Goal: Use online tool/utility: Utilize a website feature to perform a specific function

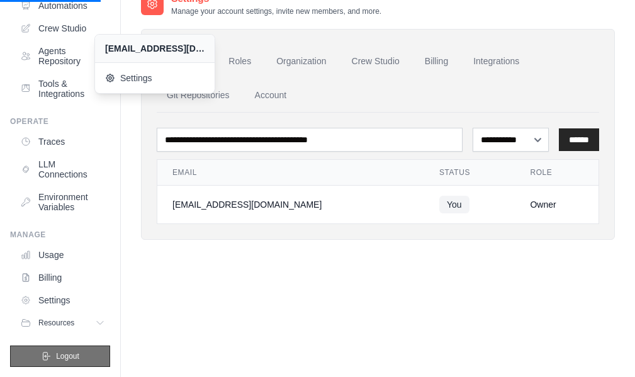
scroll to position [80, 0]
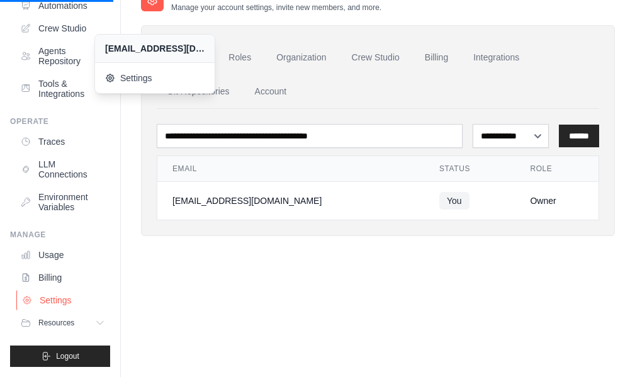
click at [48, 298] on link "Settings" at bounding box center [63, 300] width 95 height 20
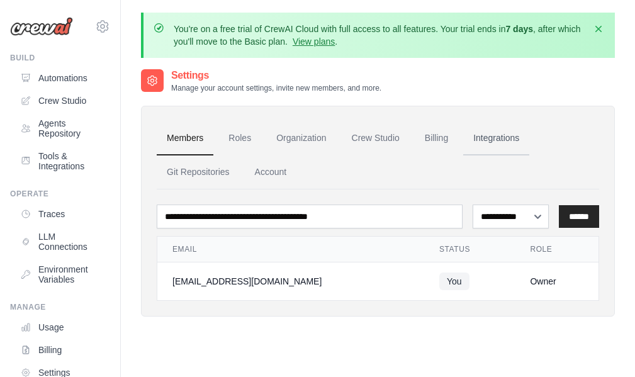
click at [479, 141] on link "Integrations" at bounding box center [496, 138] width 66 height 34
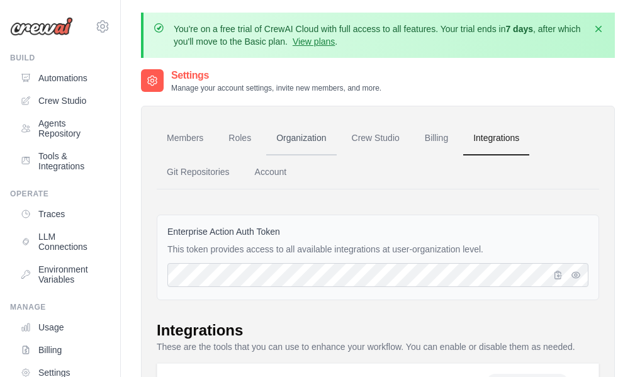
click at [323, 138] on link "Organization" at bounding box center [301, 138] width 70 height 34
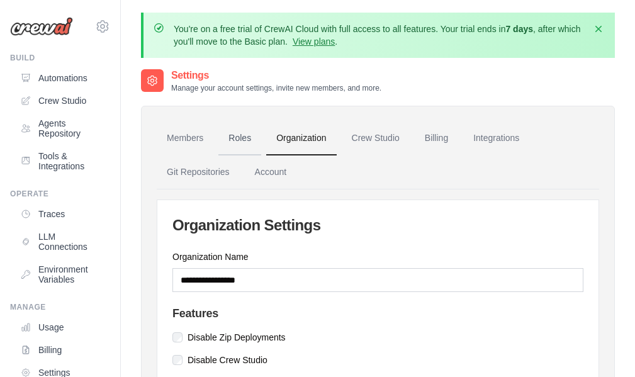
click at [223, 145] on link "Roles" at bounding box center [239, 138] width 43 height 34
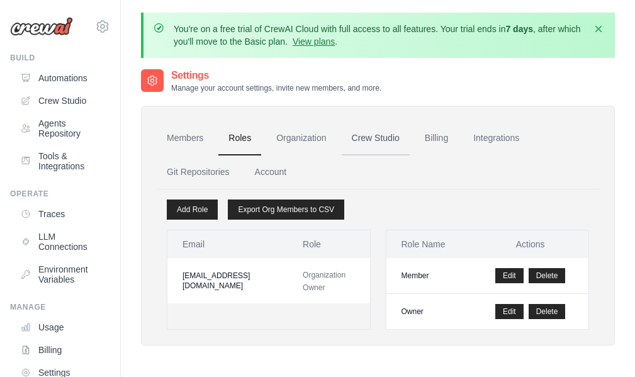
drag, startPoint x: 392, startPoint y: 152, endPoint x: 358, endPoint y: 155, distance: 33.5
click at [392, 152] on link "Crew Studio" at bounding box center [375, 138] width 68 height 34
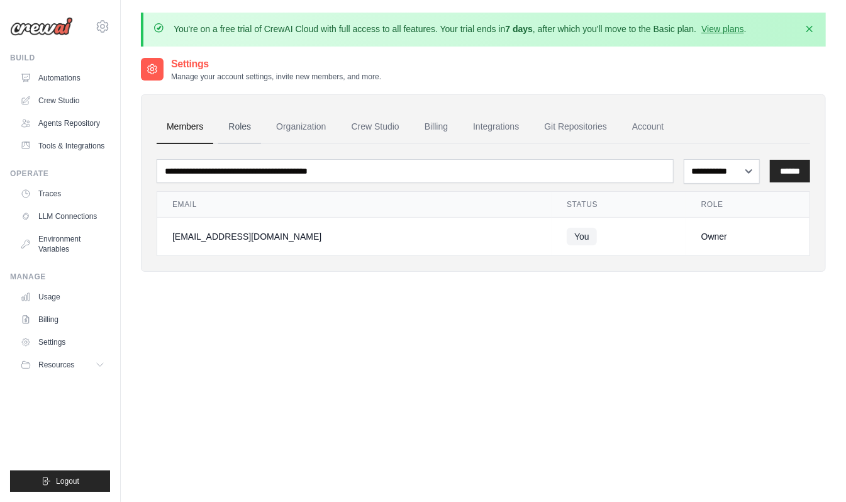
click at [228, 128] on link "Roles" at bounding box center [239, 127] width 43 height 34
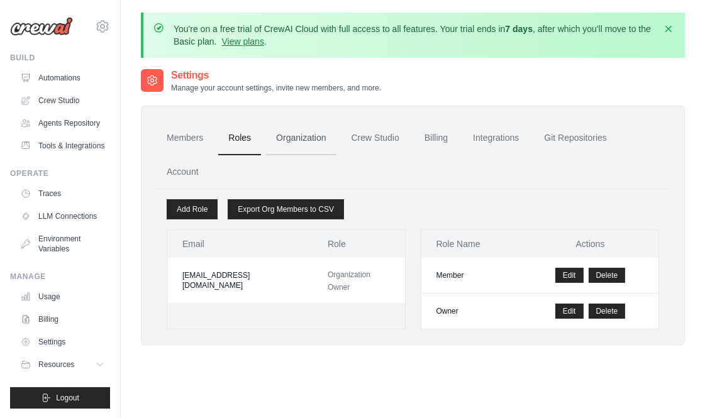
click at [311, 145] on link "Organization" at bounding box center [301, 138] width 70 height 34
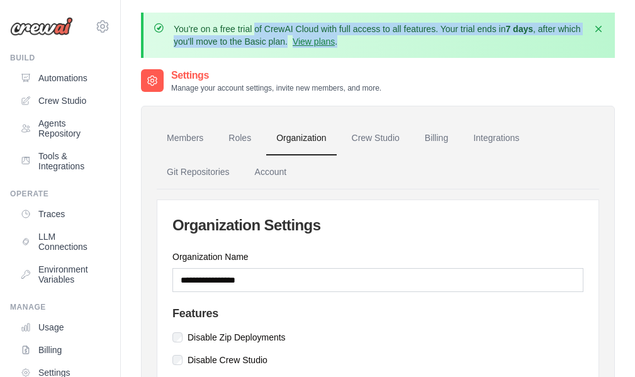
drag, startPoint x: 362, startPoint y: 38, endPoint x: 44, endPoint y: -35, distance: 326.3
click at [44, 0] on html "njajrehwaseem@gmail.com Settings Build Automations Resources Blog" at bounding box center [317, 248] width 635 height 496
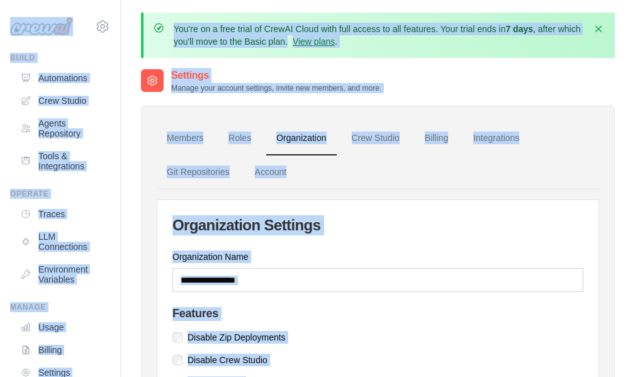
click at [369, 67] on div "You're on a free trial of CrewAI Cloud with full access to all features. Your t…" at bounding box center [378, 248] width 514 height 471
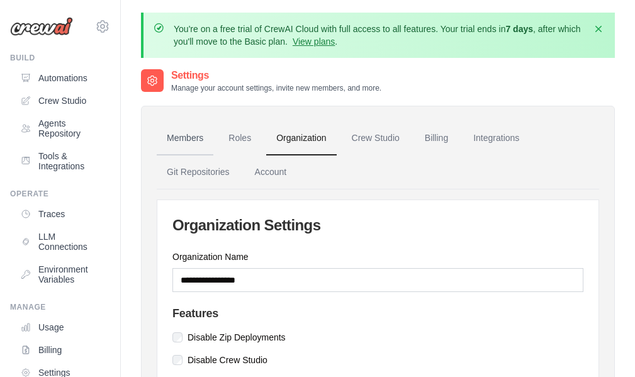
click at [194, 132] on link "Members" at bounding box center [185, 138] width 57 height 34
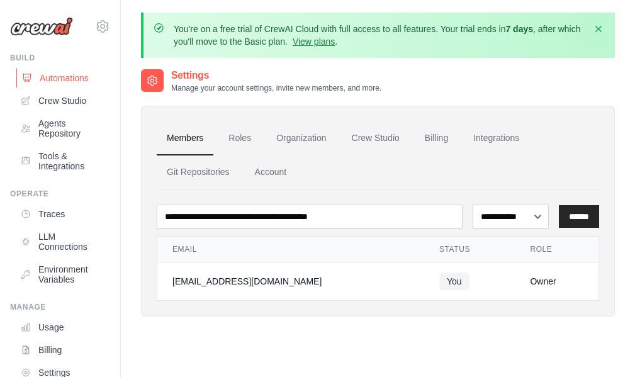
click at [64, 81] on link "Automations" at bounding box center [63, 78] width 95 height 20
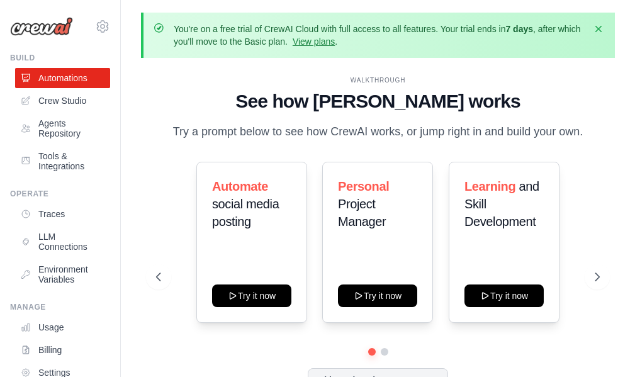
drag, startPoint x: 367, startPoint y: 85, endPoint x: 151, endPoint y: 54, distance: 218.5
click at [151, 54] on div "You're on a free trial of CrewAI Cloud with full access to all features. Your t…" at bounding box center [378, 35] width 474 height 45
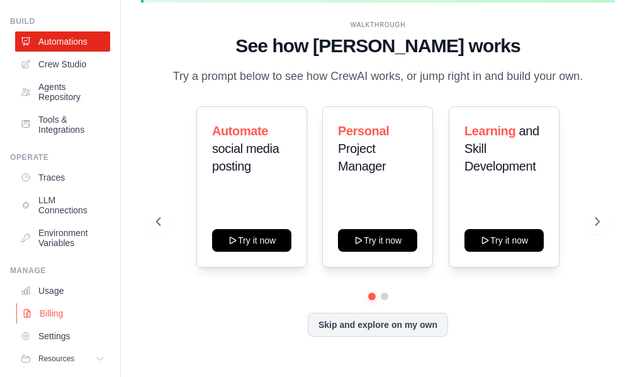
scroll to position [72, 0]
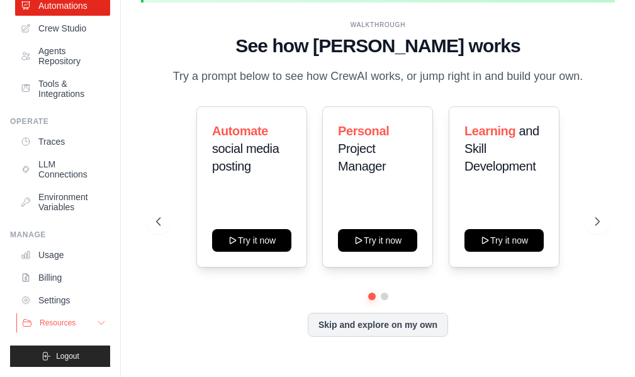
click at [96, 318] on icon at bounding box center [101, 323] width 10 height 10
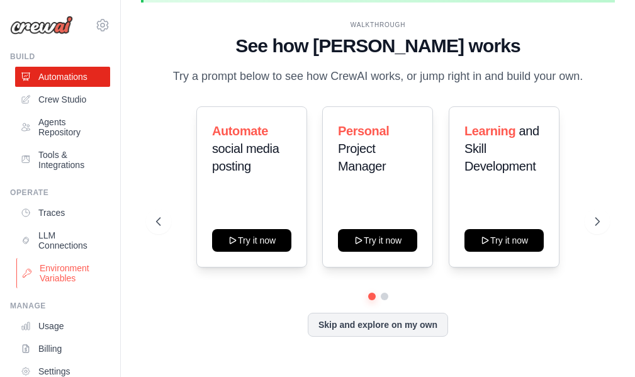
scroll to position [0, 0]
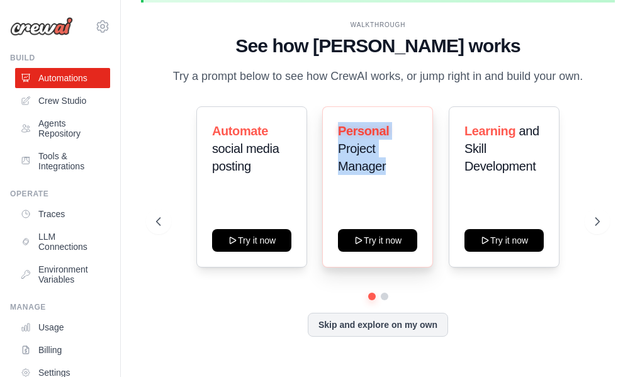
drag, startPoint x: 398, startPoint y: 167, endPoint x: 323, endPoint y: 120, distance: 88.1
click at [323, 120] on div "Personal Project Manager Try it now" at bounding box center [377, 186] width 111 height 161
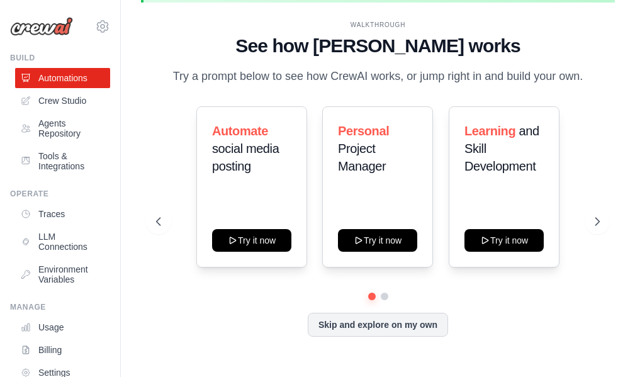
click at [365, 74] on p "Try a prompt below to see how CrewAI works, or jump right in and build your own." at bounding box center [378, 76] width 423 height 18
click at [598, 216] on icon at bounding box center [598, 221] width 13 height 13
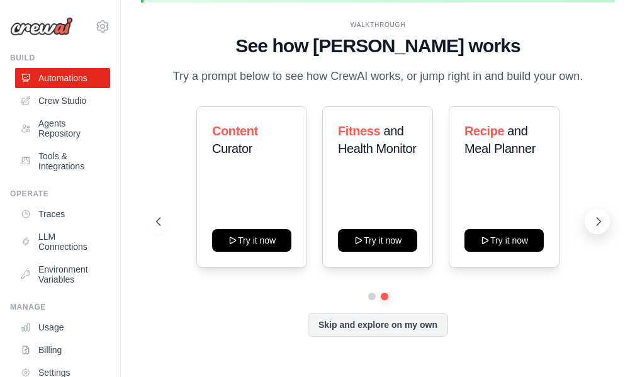
click at [599, 230] on button at bounding box center [596, 221] width 25 height 25
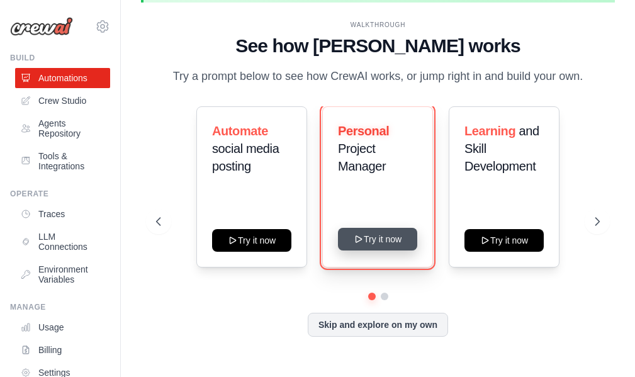
click at [386, 240] on button "Try it now" at bounding box center [377, 239] width 79 height 23
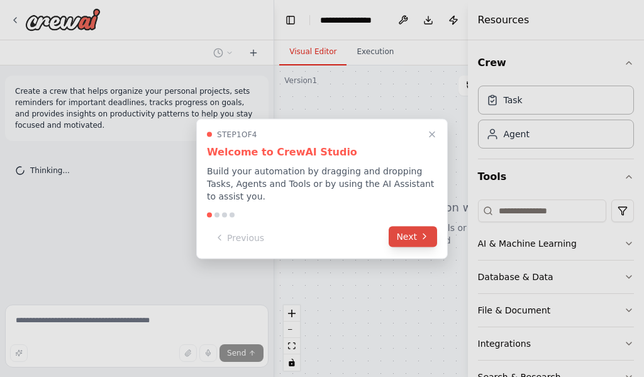
click at [408, 227] on button "Next" at bounding box center [413, 236] width 48 height 21
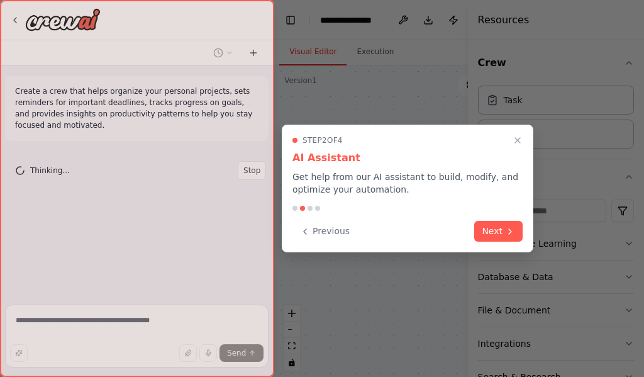
click at [511, 121] on div at bounding box center [322, 188] width 644 height 377
click at [521, 140] on icon "Close walkthrough" at bounding box center [517, 140] width 11 height 11
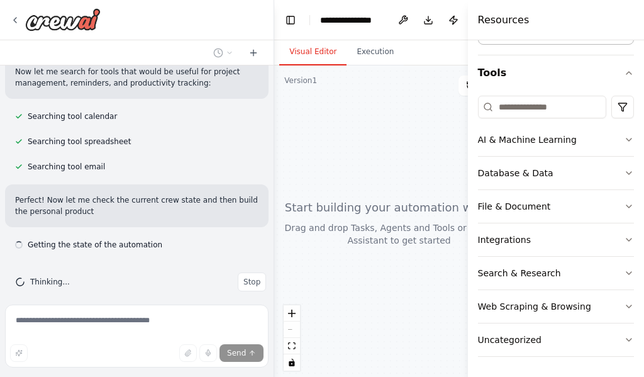
scroll to position [213, 0]
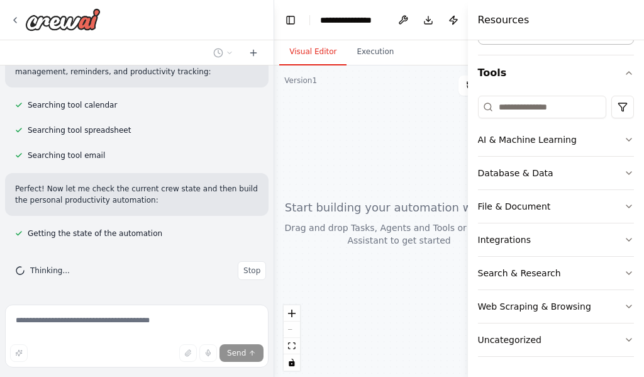
click at [37, 301] on form "Send" at bounding box center [137, 337] width 274 height 77
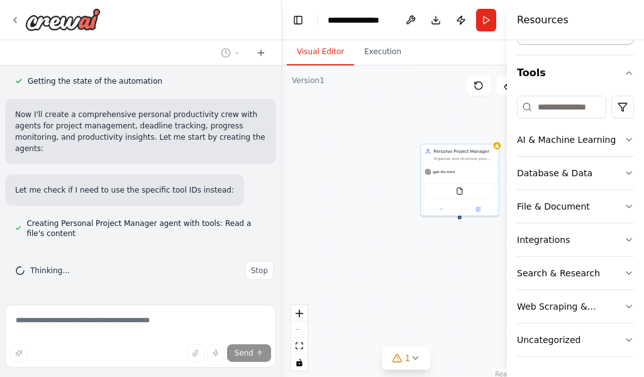
scroll to position [343, 0]
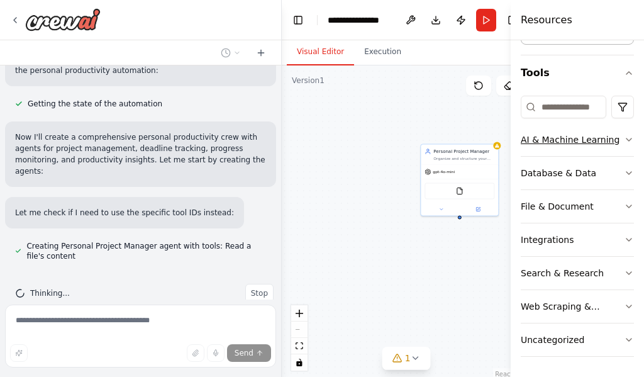
drag, startPoint x: 467, startPoint y: 204, endPoint x: 623, endPoint y: 142, distance: 167.7
click at [623, 142] on div "Resources Crew Task Agent Tools AI & Machine Learning Database & Data File & Do…" at bounding box center [577, 188] width 133 height 377
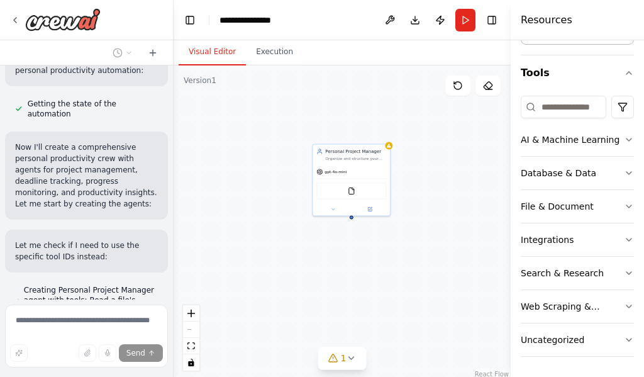
scroll to position [443, 0]
drag, startPoint x: 280, startPoint y: 125, endPoint x: 174, endPoint y: 138, distance: 107.7
click at [174, 138] on div "Create a crew that helps organize your personal projects, sets reminders for im…" at bounding box center [322, 188] width 644 height 377
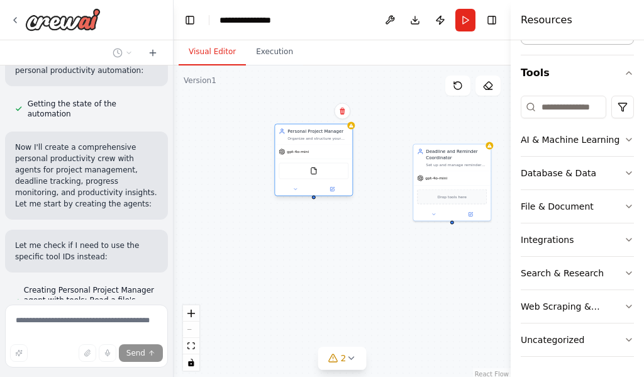
drag, startPoint x: 375, startPoint y: 186, endPoint x: 340, endPoint y: 167, distance: 40.5
click at [340, 167] on div "FileReadTool" at bounding box center [314, 171] width 70 height 16
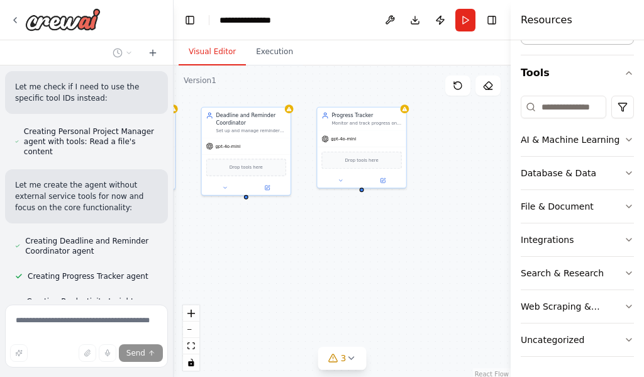
scroll to position [637, 0]
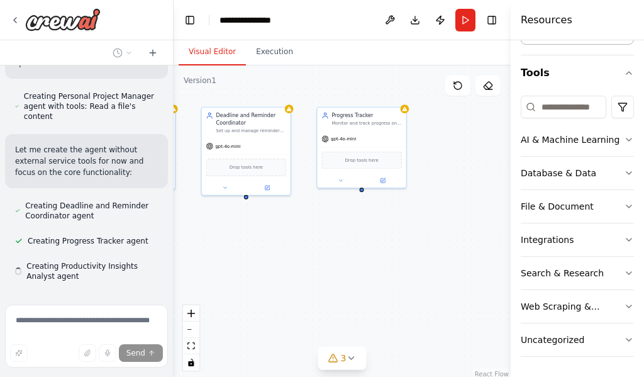
drag, startPoint x: 415, startPoint y: 279, endPoint x: 199, endPoint y: 217, distance: 224.5
click at [199, 217] on div "Personal Project Manager Organize and structure your personal projects by creat…" at bounding box center [342, 222] width 337 height 314
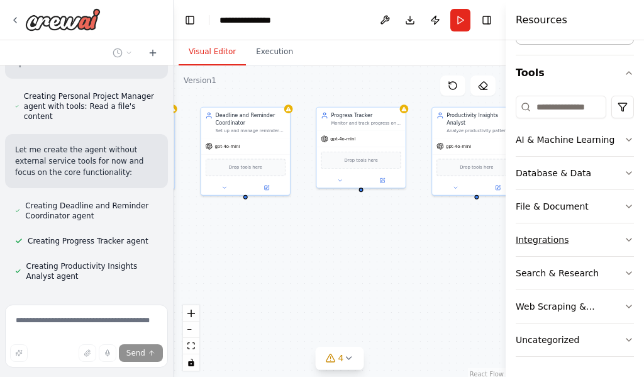
drag, startPoint x: 509, startPoint y: 263, endPoint x: 594, endPoint y: 234, distance: 89.1
click at [594, 234] on div "Resources Crew Task Agent Tools AI & Machine Learning Database & Data File & Do…" at bounding box center [575, 188] width 138 height 377
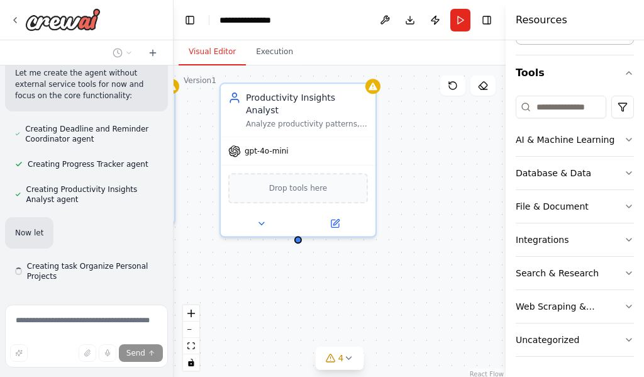
drag, startPoint x: 399, startPoint y: 211, endPoint x: 164, endPoint y: 271, distance: 242.8
click at [164, 271] on div "Create a crew that helps organize your personal projects, sets reminders for im…" at bounding box center [322, 188] width 644 height 377
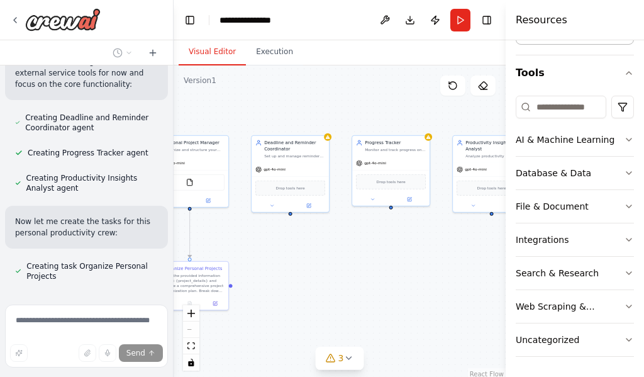
drag, startPoint x: 267, startPoint y: 277, endPoint x: 460, endPoint y: 258, distance: 193.9
click at [460, 258] on div ".deletable-edge-delete-btn { width: 20px; height: 20px; border: 0px solid #ffff…" at bounding box center [340, 222] width 332 height 314
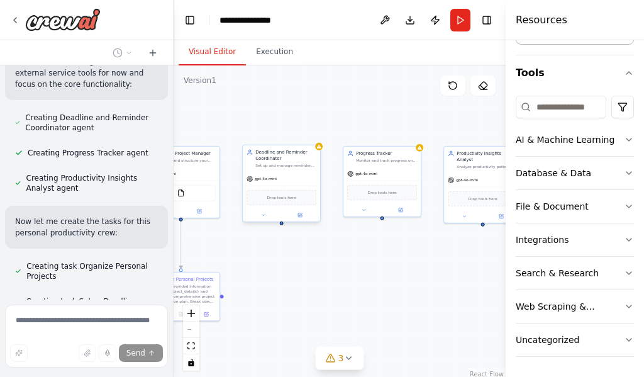
scroll to position [760, 0]
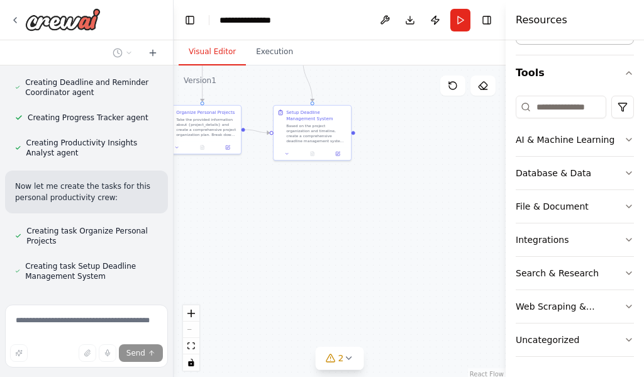
drag, startPoint x: 401, startPoint y: 286, endPoint x: 396, endPoint y: 200, distance: 86.3
click at [422, 134] on div ".deletable-edge-delete-btn { width: 20px; height: 20px; border: 0px solid #ffff…" at bounding box center [340, 222] width 332 height 314
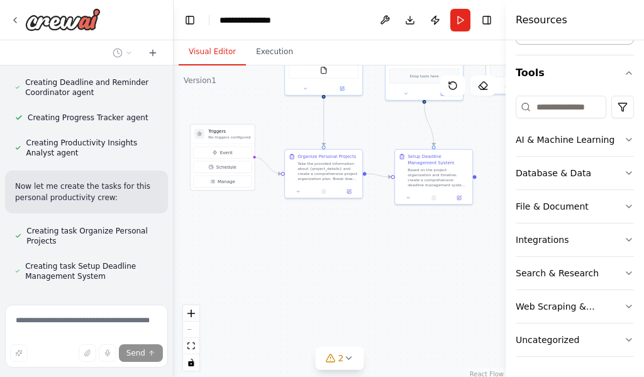
drag, startPoint x: 259, startPoint y: 243, endPoint x: 384, endPoint y: 275, distance: 128.6
click at [383, 275] on div ".deletable-edge-delete-btn { width: 20px; height: 20px; border: 0px solid #ffff…" at bounding box center [340, 222] width 332 height 314
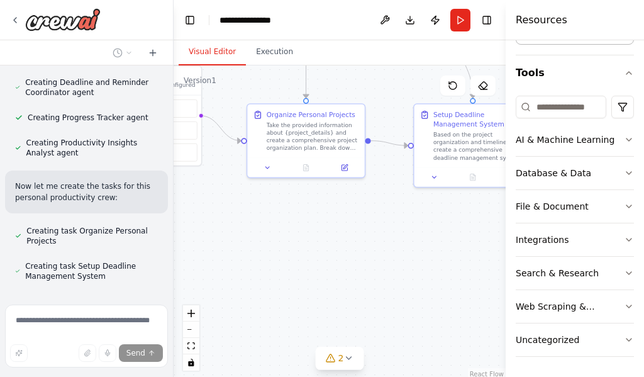
scroll to position [796, 0]
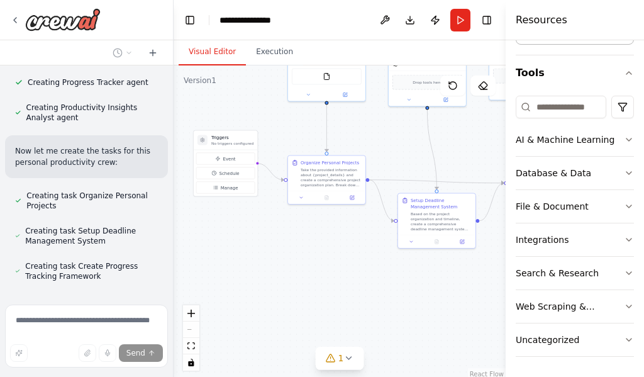
drag, startPoint x: 313, startPoint y: 286, endPoint x: 331, endPoint y: 287, distance: 17.7
click at [331, 287] on div ".deletable-edge-delete-btn { width: 20px; height: 20px; border: 0px solid #ffff…" at bounding box center [340, 222] width 332 height 314
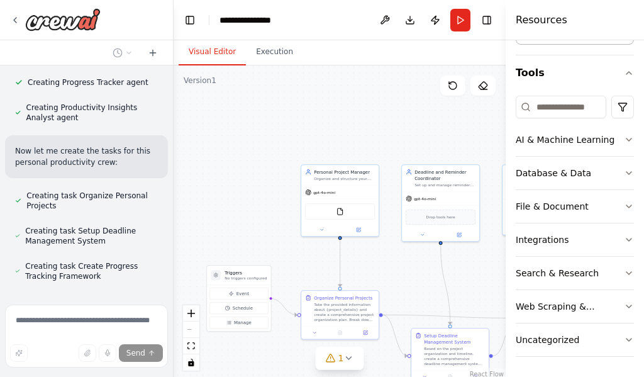
drag, startPoint x: 318, startPoint y: 114, endPoint x: 308, endPoint y: 178, distance: 64.3
click at [308, 184] on div ".deletable-edge-delete-btn { width: 20px; height: 20px; border: 0px solid #ffff…" at bounding box center [340, 222] width 332 height 314
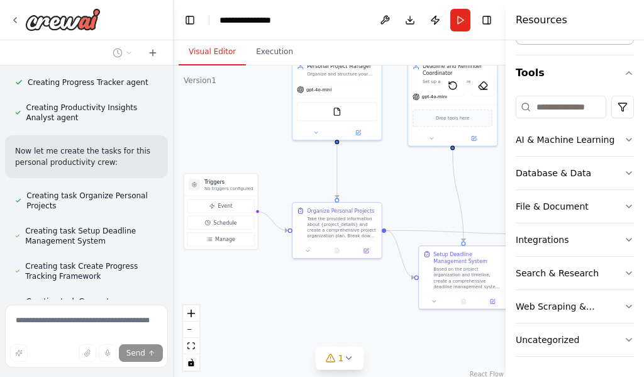
scroll to position [831, 0]
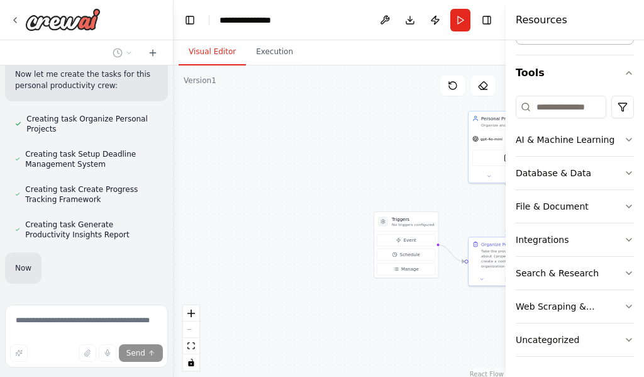
drag, startPoint x: 272, startPoint y: 279, endPoint x: 446, endPoint y: 318, distance: 177.9
click at [446, 318] on div ".deletable-edge-delete-btn { width: 20px; height: 20px; border: 0px solid #ffff…" at bounding box center [340, 222] width 332 height 314
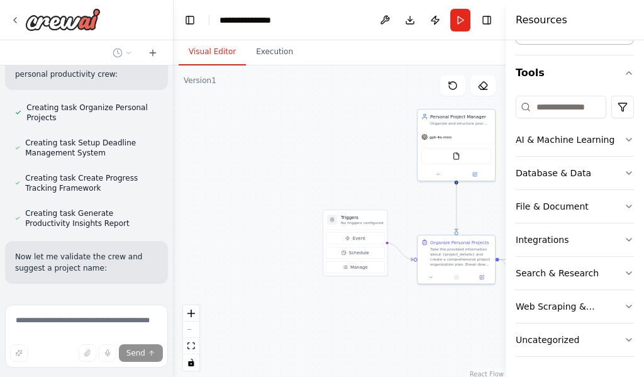
drag, startPoint x: 398, startPoint y: 169, endPoint x: 232, endPoint y: 180, distance: 166.4
click at [232, 180] on div ".deletable-edge-delete-btn { width: 20px; height: 20px; border: 0px solid #ffff…" at bounding box center [340, 222] width 332 height 314
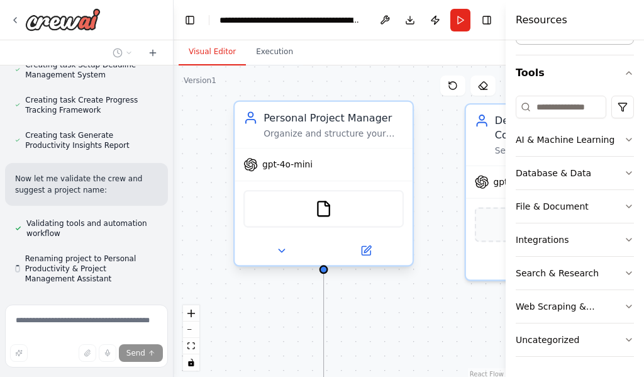
scroll to position [964, 0]
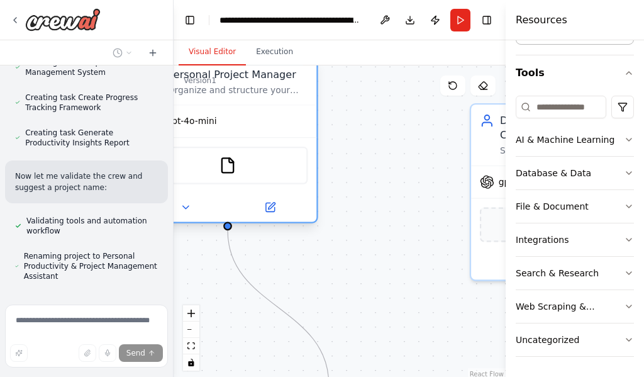
drag, startPoint x: 280, startPoint y: 174, endPoint x: 205, endPoint y: 147, distance: 80.2
click at [193, 128] on div "gpt-4o-mini" at bounding box center [228, 122] width 178 height 32
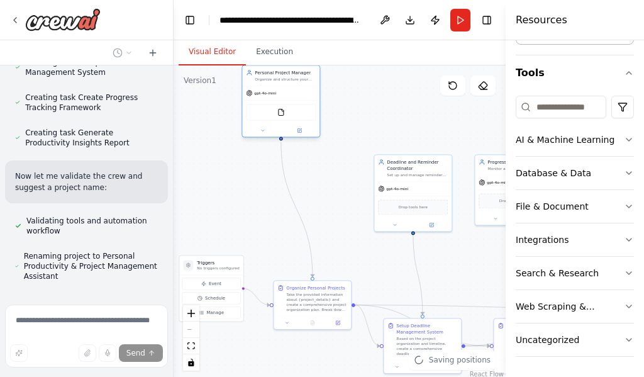
drag, startPoint x: 313, startPoint y: 191, endPoint x: 281, endPoint y: 101, distance: 94.9
click at [281, 101] on div "FileReadTool" at bounding box center [280, 112] width 77 height 25
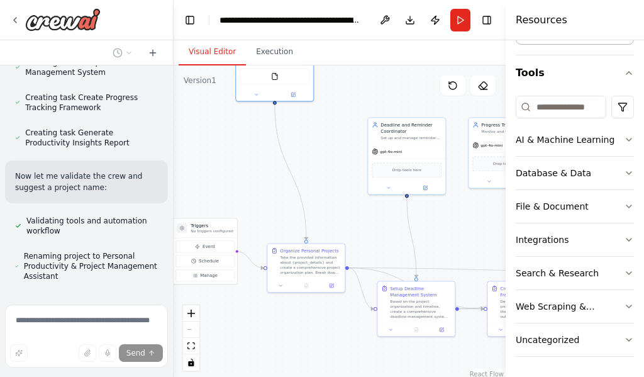
click at [300, 186] on div ".deletable-edge-delete-btn { width: 20px; height: 20px; border: 0px solid #ffff…" at bounding box center [340, 222] width 332 height 314
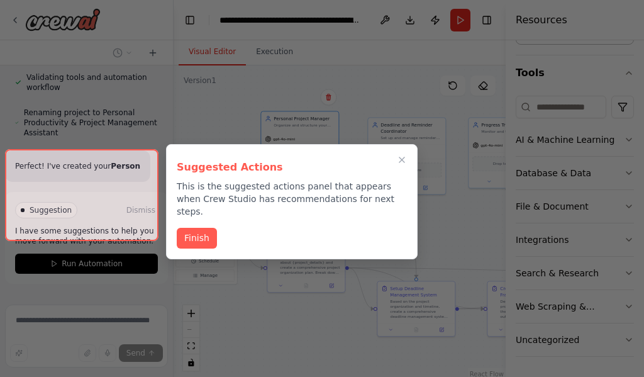
drag, startPoint x: 286, startPoint y: 94, endPoint x: 291, endPoint y: 132, distance: 38.1
click at [314, 192] on div "Create a crew that helps organize your personal projects, sets reminders for im…" at bounding box center [322, 188] width 644 height 377
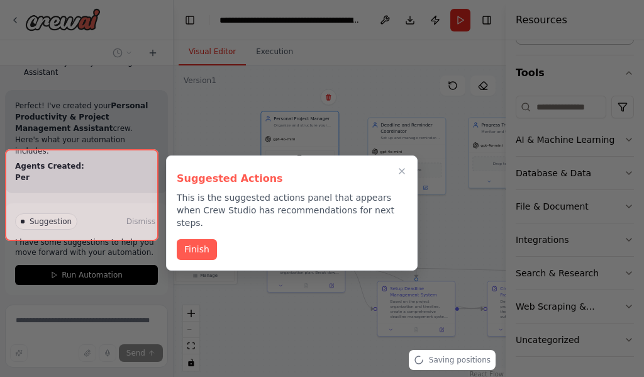
drag, startPoint x: 245, startPoint y: 49, endPoint x: 252, endPoint y: 54, distance: 8.6
click at [248, 50] on div at bounding box center [322, 188] width 644 height 377
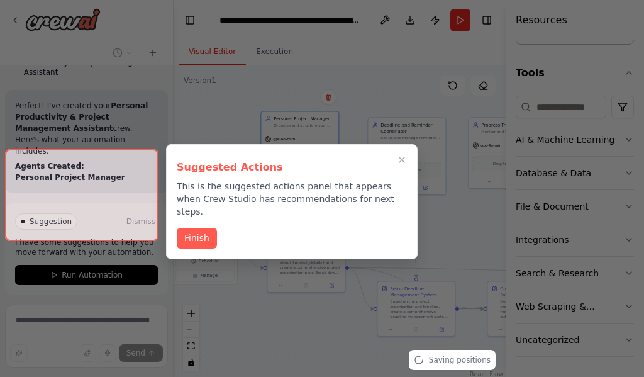
drag, startPoint x: 253, startPoint y: 57, endPoint x: 282, endPoint y: 86, distance: 40.5
click at [257, 60] on div at bounding box center [322, 188] width 644 height 377
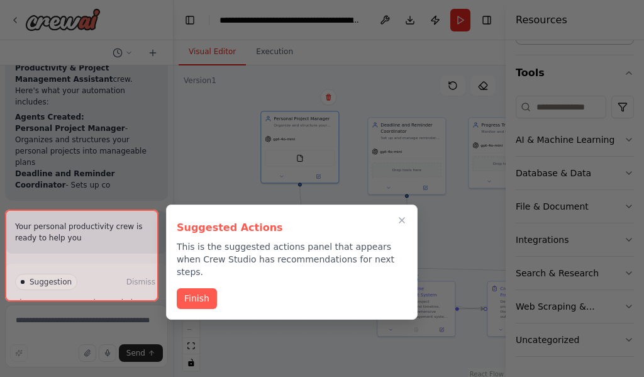
click at [408, 216] on button "Close walkthrough" at bounding box center [401, 220] width 15 height 15
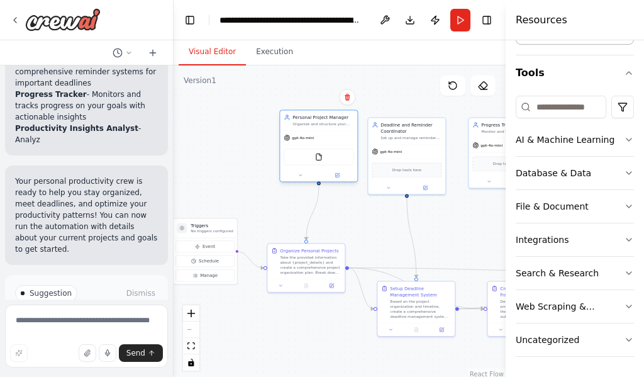
drag, startPoint x: 319, startPoint y: 142, endPoint x: 328, endPoint y: 147, distance: 9.8
click at [328, 145] on div "gpt-4o-mini" at bounding box center [318, 138] width 77 height 14
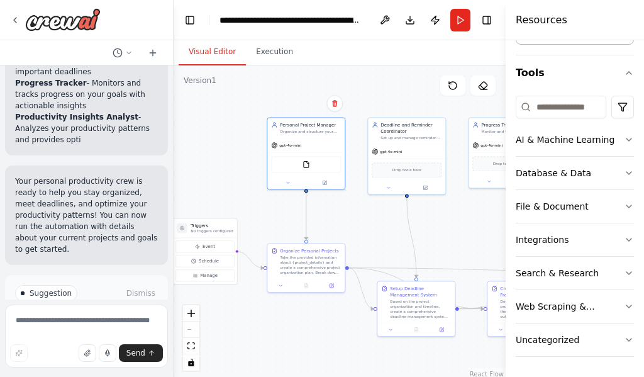
click at [386, 58] on div "Visual Editor Execution" at bounding box center [340, 52] width 332 height 25
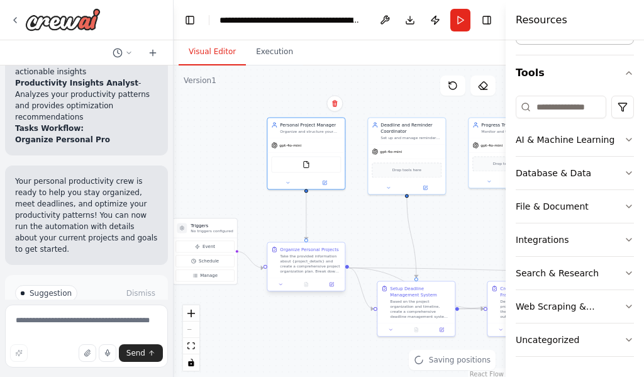
drag, startPoint x: 286, startPoint y: 196, endPoint x: 302, endPoint y: 257, distance: 62.6
click at [285, 204] on div ".deletable-edge-delete-btn { width: 20px; height: 20px; border: 0px solid #ffff…" at bounding box center [340, 222] width 332 height 314
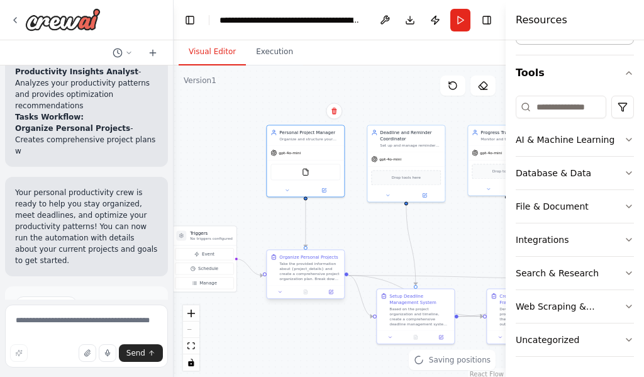
click at [305, 266] on div "Take the provided information about {project_details} and create a comprehensiv…" at bounding box center [309, 271] width 61 height 20
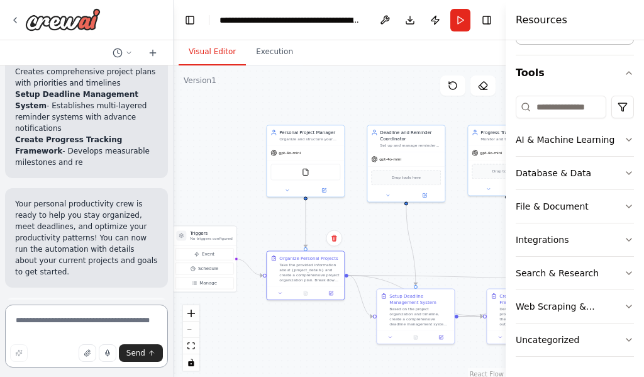
drag, startPoint x: 74, startPoint y: 338, endPoint x: 72, endPoint y: 275, distance: 62.3
click at [74, 333] on textarea at bounding box center [86, 335] width 163 height 63
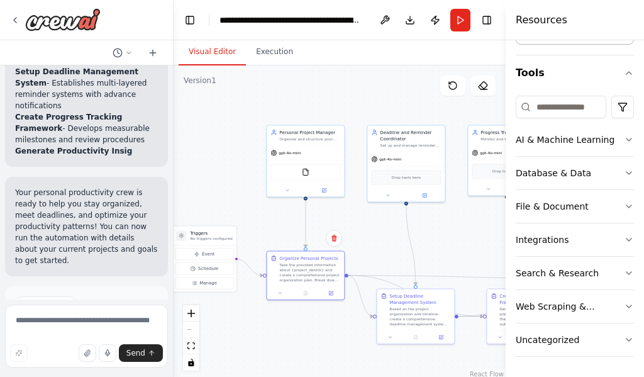
click at [72, 353] on span "Run Automation" at bounding box center [92, 358] width 61 height 10
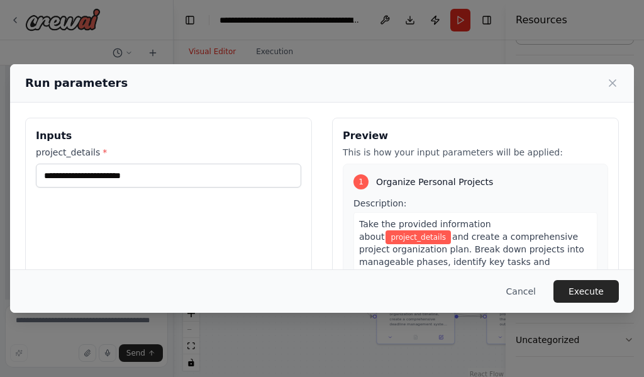
scroll to position [1655, 0]
click at [522, 284] on button "Cancel" at bounding box center [521, 291] width 50 height 23
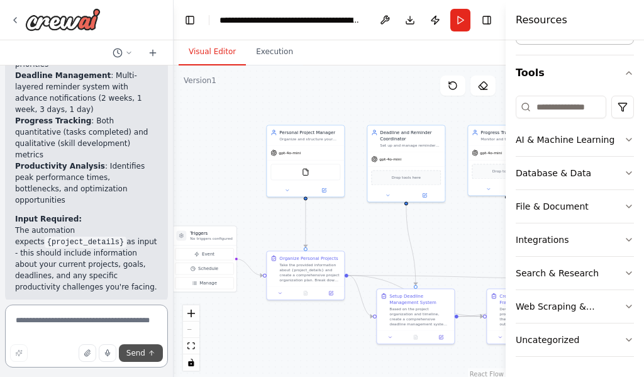
drag, startPoint x: 122, startPoint y: 336, endPoint x: 138, endPoint y: 347, distance: 19.2
click at [121, 337] on textarea at bounding box center [86, 335] width 163 height 63
click at [144, 348] on span "Send" at bounding box center [135, 353] width 19 height 10
click at [59, 331] on textarea at bounding box center [86, 335] width 163 height 63
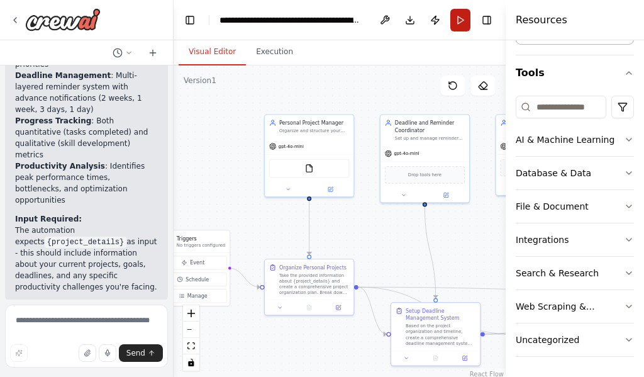
drag, startPoint x: 453, startPoint y: 6, endPoint x: 464, endPoint y: 18, distance: 15.6
click at [452, 6] on header "**********" at bounding box center [340, 20] width 332 height 40
click at [464, 18] on button "Run" at bounding box center [460, 20] width 20 height 23
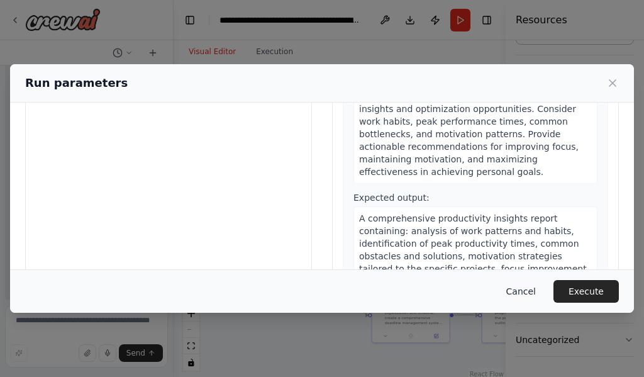
scroll to position [162, 0]
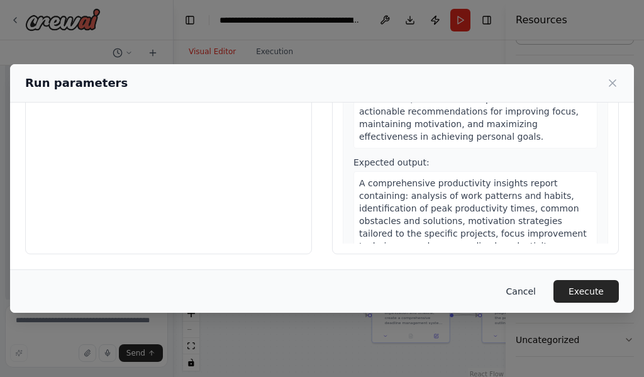
click at [525, 292] on button "Cancel" at bounding box center [521, 291] width 50 height 23
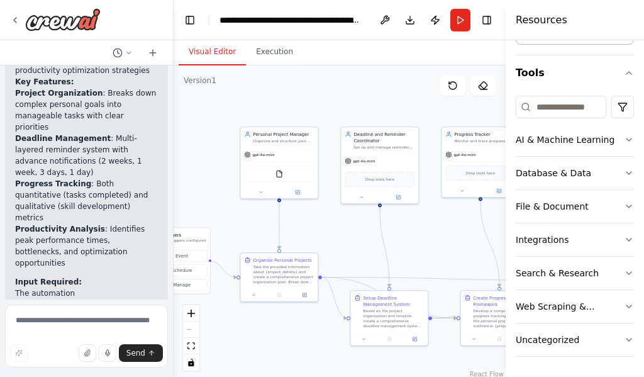
scroll to position [0, 0]
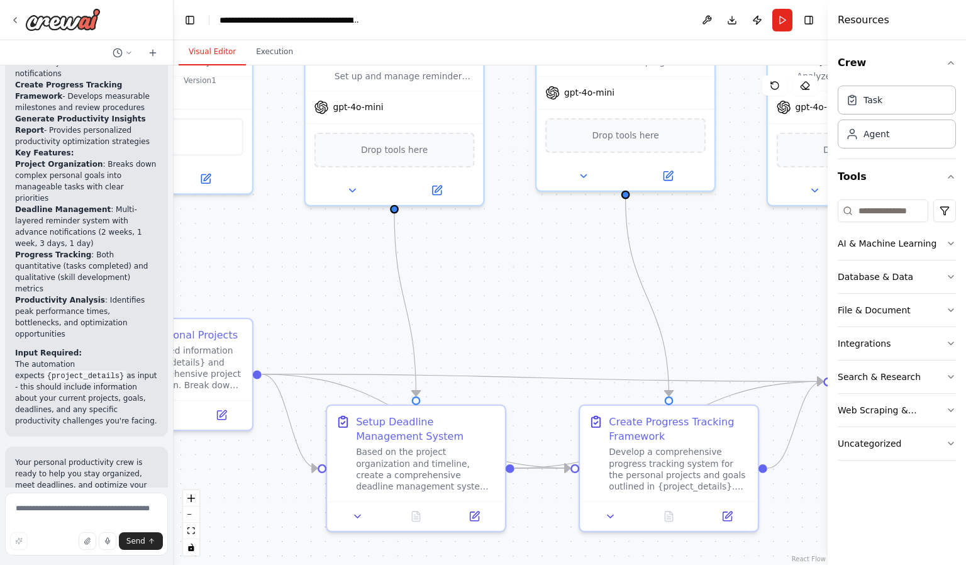
drag, startPoint x: 314, startPoint y: 225, endPoint x: 421, endPoint y: 296, distance: 129.3
click at [421, 296] on div ".deletable-edge-delete-btn { width: 20px; height: 20px; border: 0px solid #ffff…" at bounding box center [501, 314] width 654 height 499
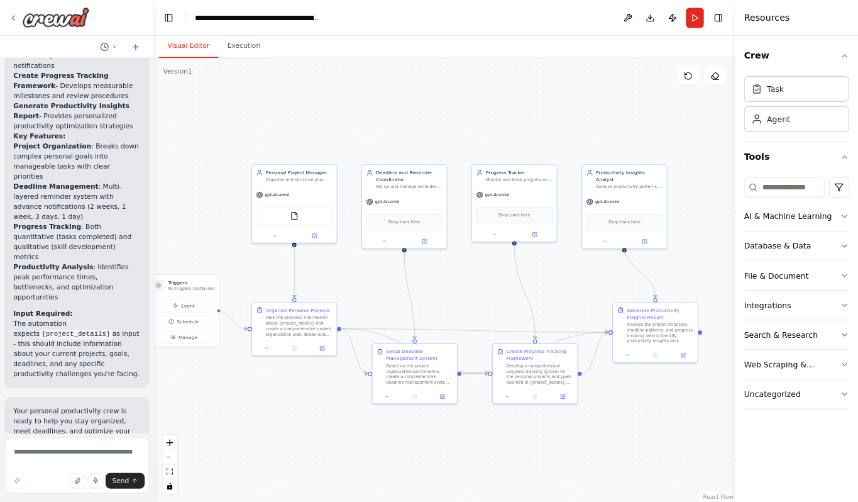
scroll to position [1521, 0]
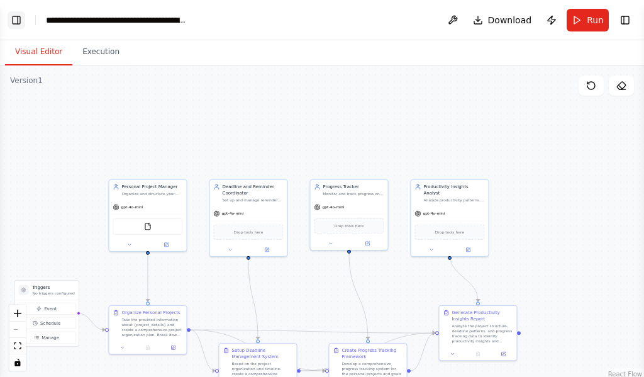
click at [13, 14] on button "Toggle Left Sidebar" at bounding box center [17, 20] width 18 height 18
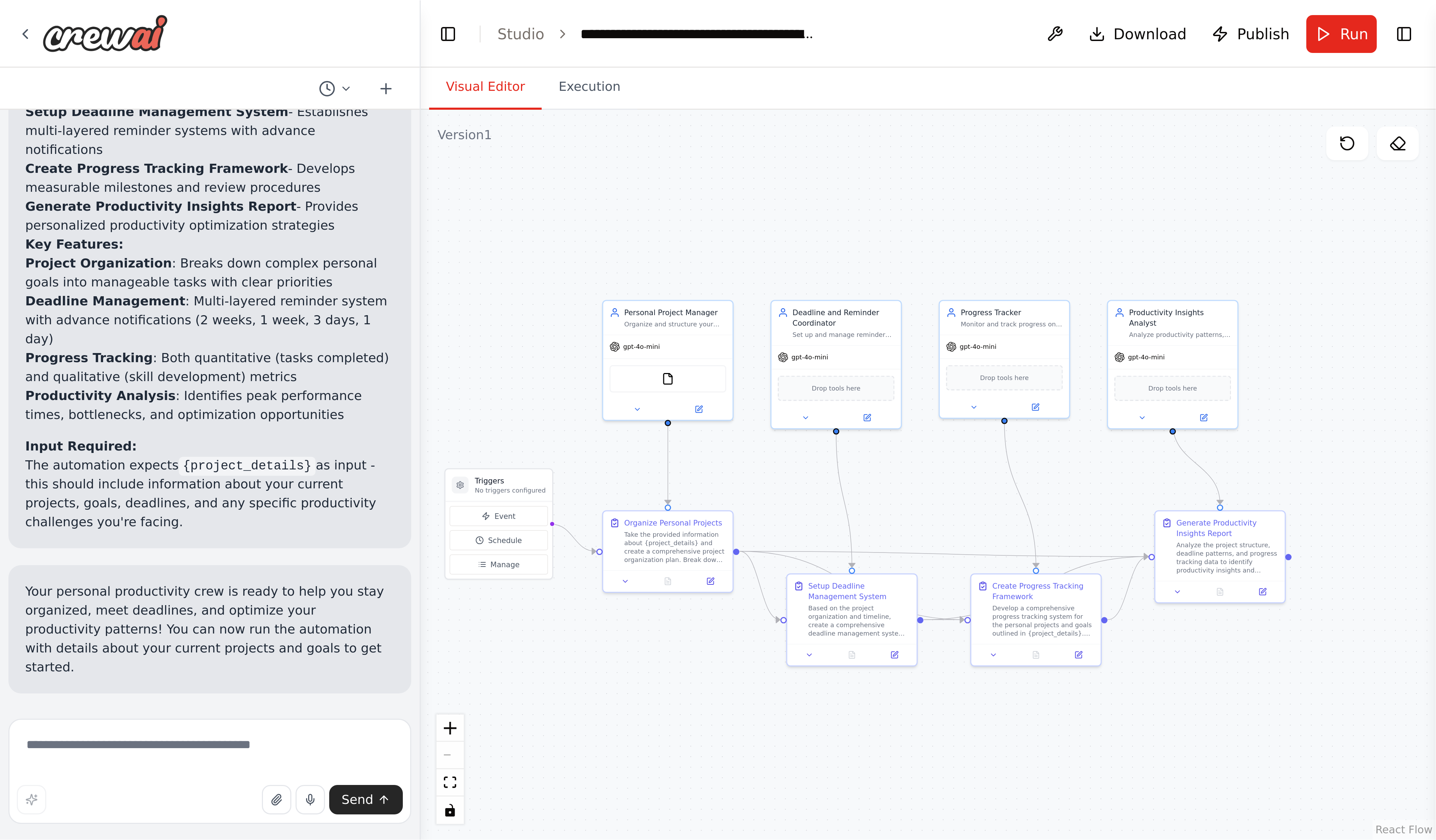
scroll to position [594, 0]
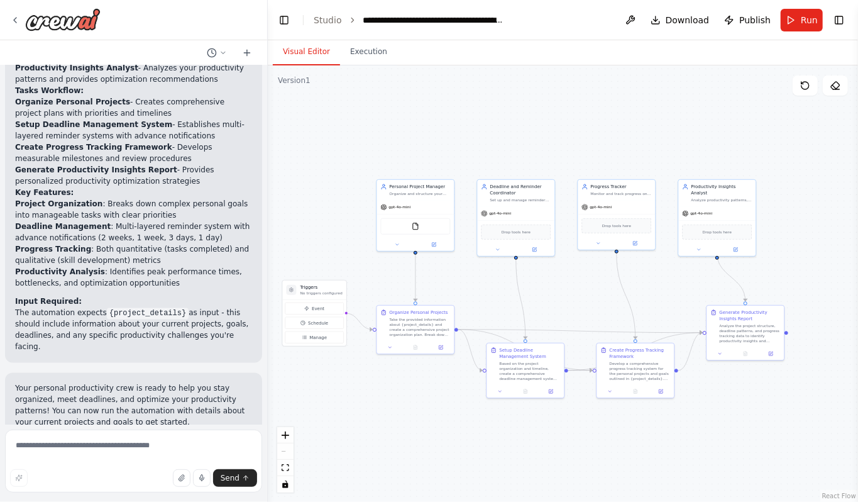
drag, startPoint x: 170, startPoint y: 151, endPoint x: 268, endPoint y: 149, distance: 98.1
click at [268, 149] on div "Create a crew that helps organize your personal projects, sets reminders for im…" at bounding box center [429, 251] width 858 height 502
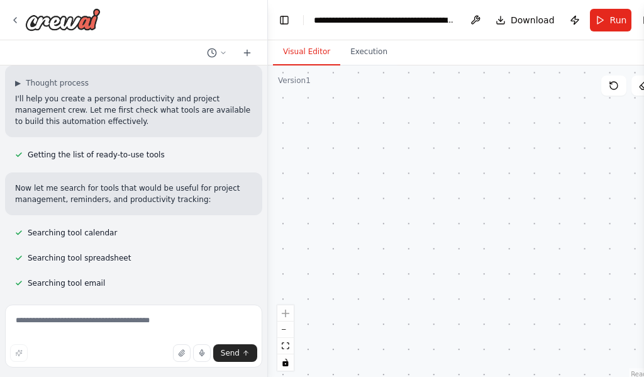
scroll to position [86, 0]
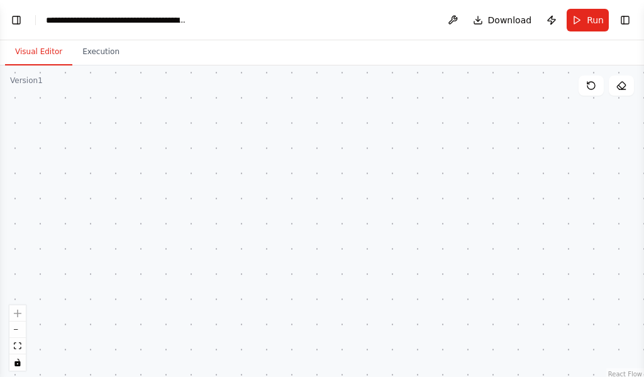
drag, startPoint x: 2, startPoint y: 23, endPoint x: 34, endPoint y: 13, distance: 33.6
click at [6, 21] on header "**********" at bounding box center [322, 20] width 644 height 40
click at [34, 13] on header "**********" at bounding box center [322, 20] width 644 height 40
click at [25, 57] on button "Visual Editor" at bounding box center [38, 52] width 67 height 26
click at [81, 43] on button "Execution" at bounding box center [100, 52] width 57 height 26
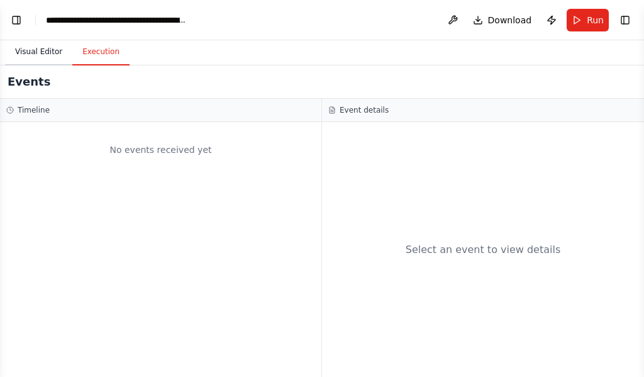
click at [41, 57] on button "Visual Editor" at bounding box center [38, 52] width 67 height 26
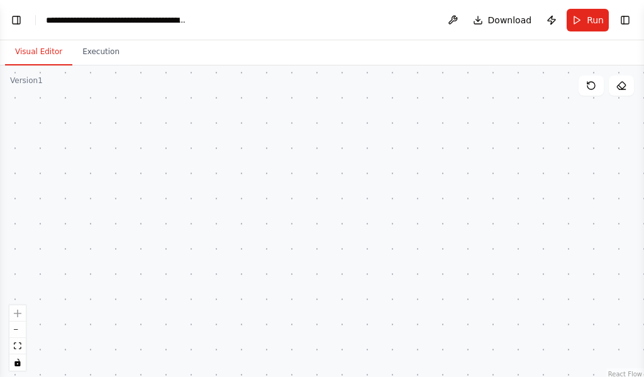
click at [41, 57] on button "Visual Editor" at bounding box center [38, 52] width 67 height 26
drag, startPoint x: 239, startPoint y: 121, endPoint x: 232, endPoint y: 116, distance: 8.6
click at [21, 348] on button "fit view" at bounding box center [17, 346] width 16 height 16
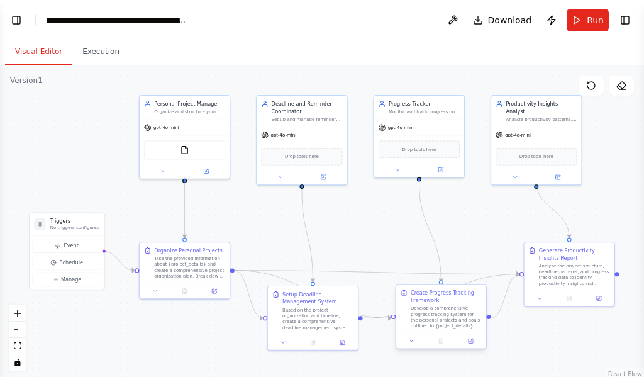
click at [453, 313] on div "Develop a comprehensive progress tracking system for the personal projects and …" at bounding box center [446, 316] width 71 height 23
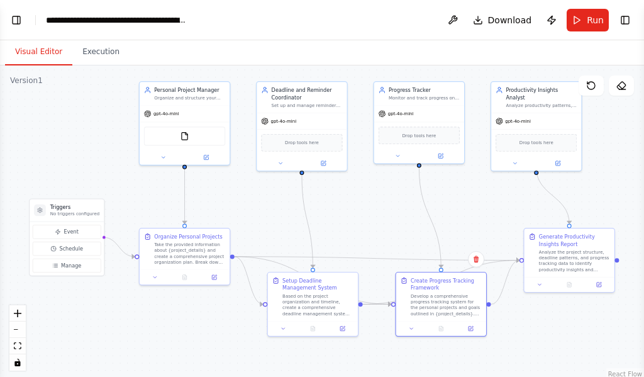
drag, startPoint x: 440, startPoint y: 240, endPoint x: 440, endPoint y: 226, distance: 13.8
click at [440, 226] on div ".deletable-edge-delete-btn { width: 20px; height: 20px; border: 0px solid #ffff…" at bounding box center [322, 222] width 644 height 314
drag, startPoint x: 353, startPoint y: 1, endPoint x: 368, endPoint y: 39, distance: 40.6
drag, startPoint x: 368, startPoint y: 39, endPoint x: 364, endPoint y: 45, distance: 7.2
click at [19, 347] on button "fit view" at bounding box center [17, 346] width 16 height 16
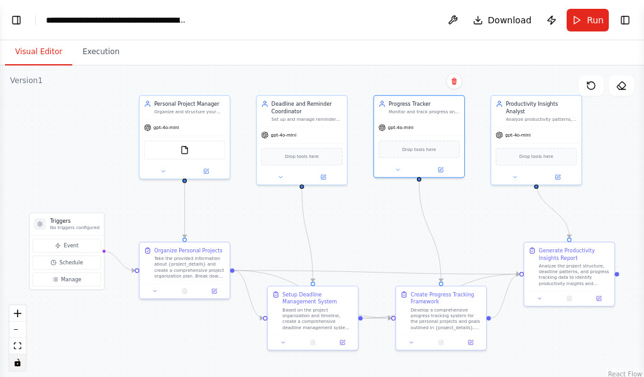
click at [15, 362] on icon "toggle interactivity" at bounding box center [17, 362] width 6 height 8
click at [17, 360] on icon "toggle interactivity" at bounding box center [18, 362] width 8 height 8
